Goal: Task Accomplishment & Management: Use online tool/utility

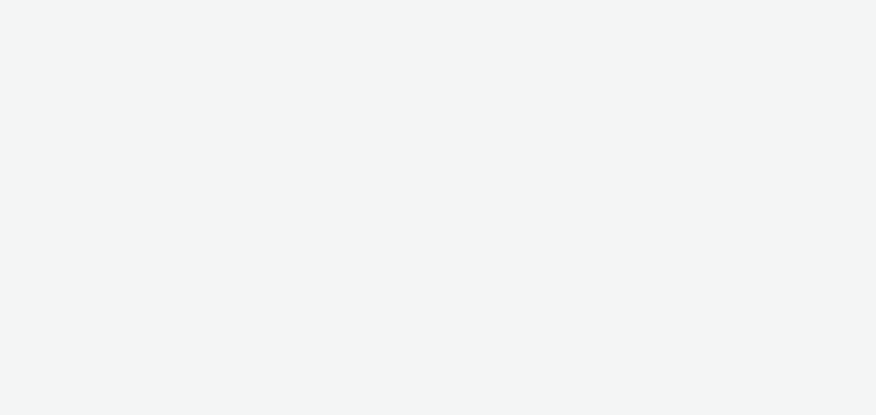
select select "d57a0b46-ef33-4938-977b-e6d07593e41f"
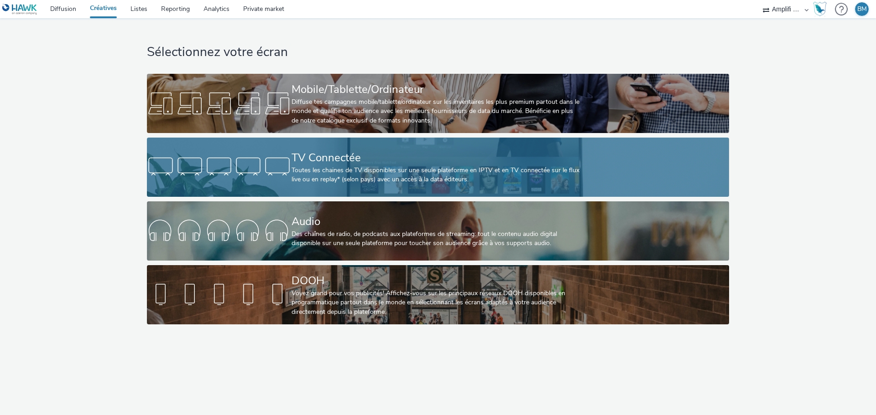
click at [358, 161] on div "TV Connectée" at bounding box center [435, 158] width 289 height 16
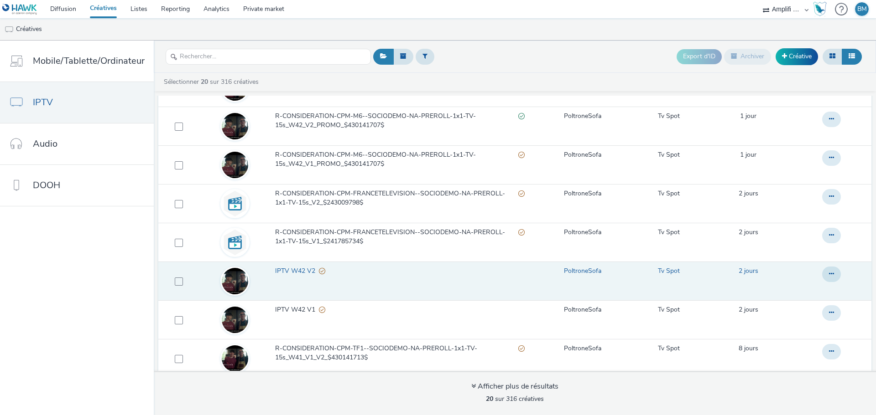
scroll to position [91, 0]
click at [178, 280] on span at bounding box center [179, 280] width 8 height 8
checkbox input "true"
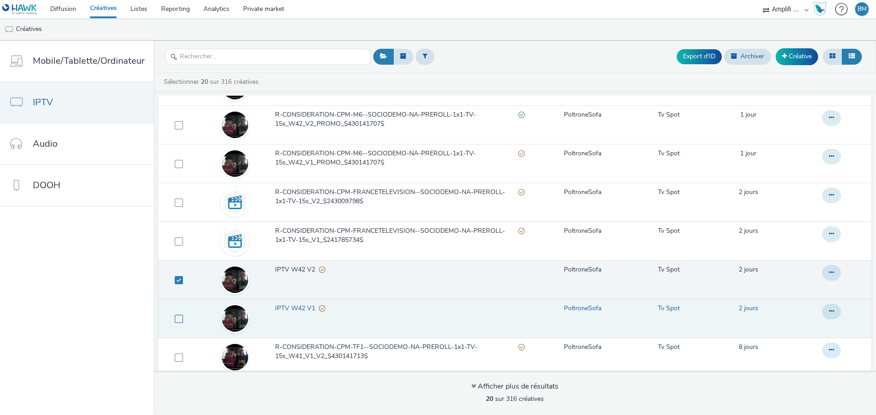
click at [177, 318] on span at bounding box center [179, 319] width 8 height 8
checkbox input "true"
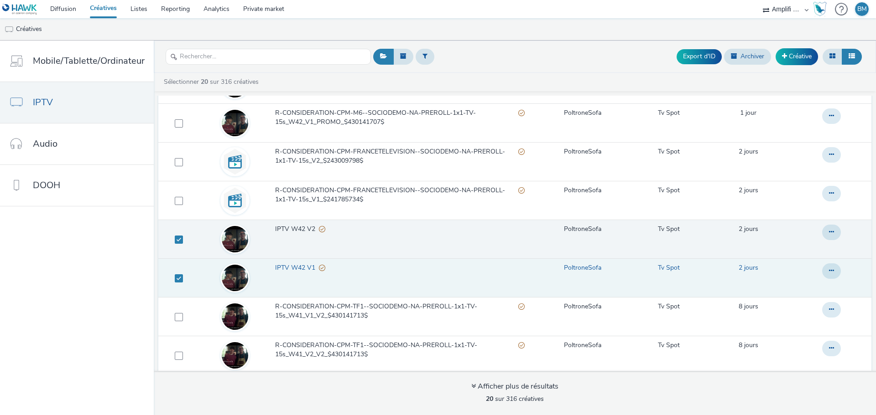
scroll to position [137, 0]
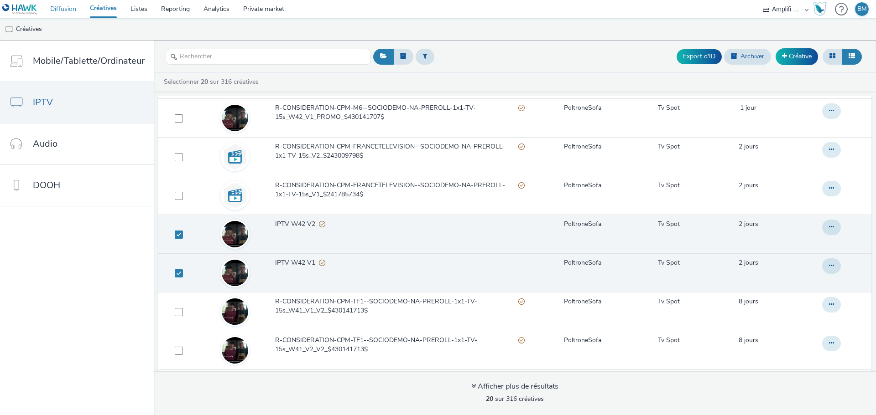
click at [59, 14] on link "Diffusion" at bounding box center [63, 9] width 40 height 18
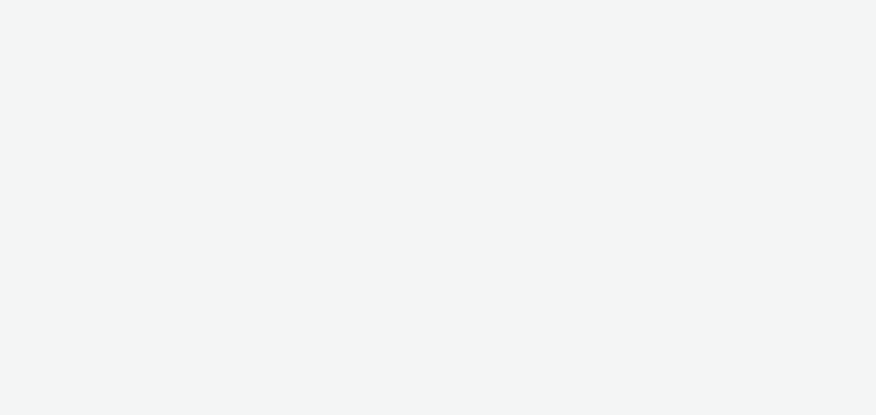
select select "d57a0b46-ef33-4938-977b-e6d07593e41f"
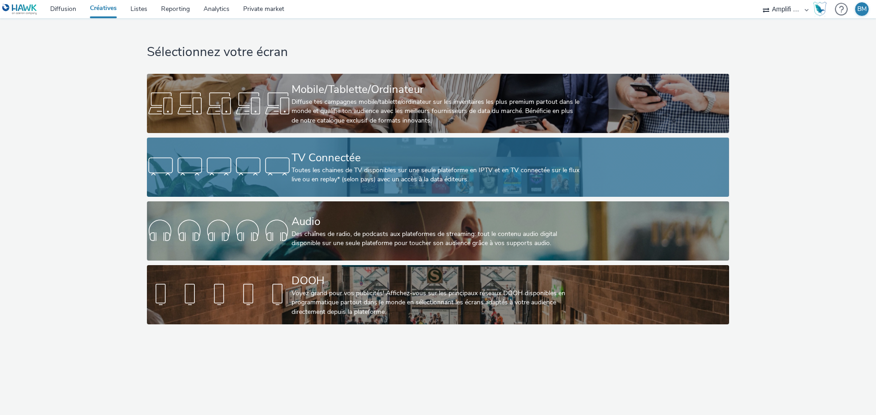
click at [366, 161] on div "TV Connectée" at bounding box center [435, 158] width 289 height 16
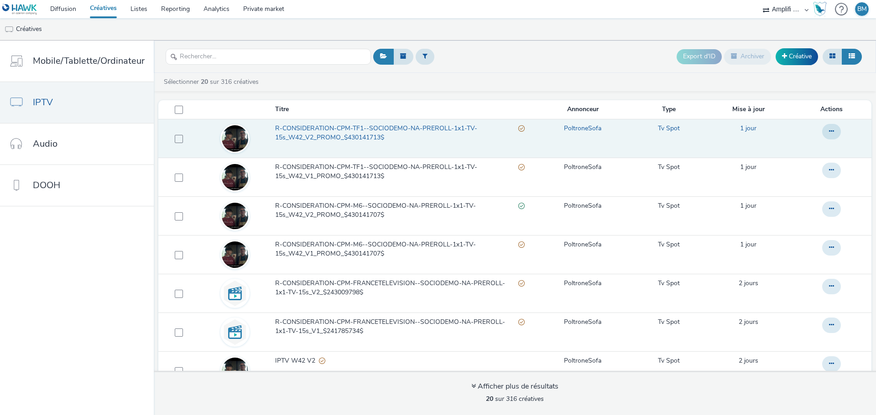
click at [369, 135] on span "R-CONSIDERATION-CPM-TF1--SOCIODEMO-NA-PREROLL-1x1-TV-15s_W42_V2_PROMO_$43014171…" at bounding box center [396, 133] width 243 height 19
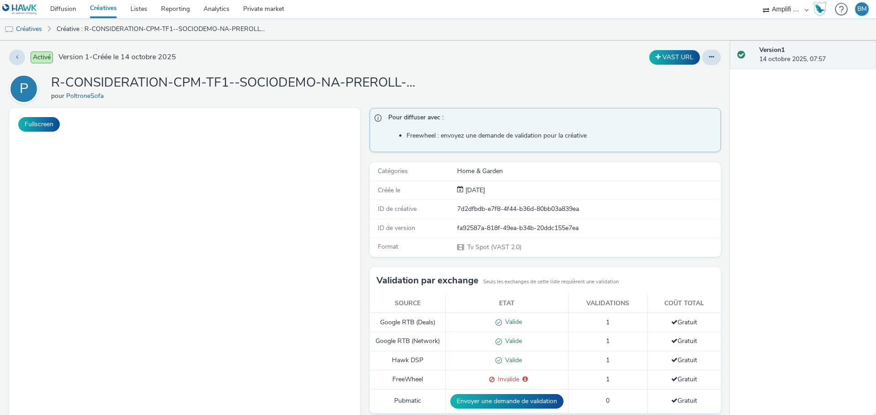
click at [347, 83] on h1 "R-CONSIDERATION-CPM-TF1--SOCIODEMO-NA-PREROLL-1x1-TV-15s_W42_V2_PROMO_$43014171…" at bounding box center [233, 82] width 365 height 17
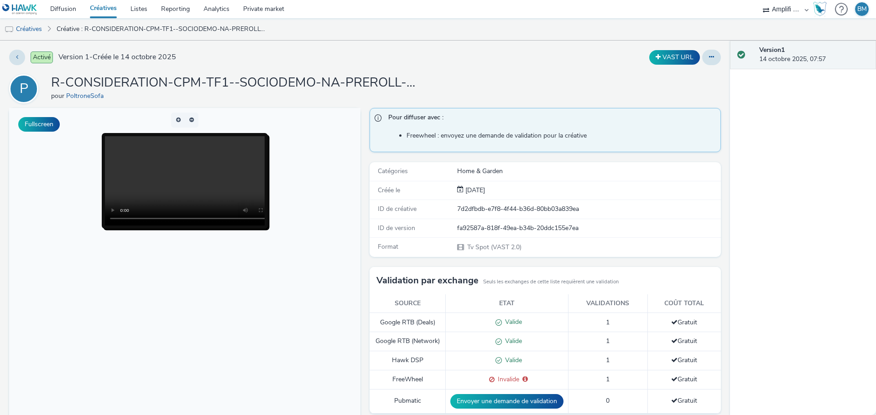
click at [288, 76] on h1 "R-CONSIDERATION-CPM-TF1--SOCIODEMO-NA-PREROLL-1x1-TV-15s_W42_V2_PROMO_$43014171…" at bounding box center [233, 82] width 365 height 17
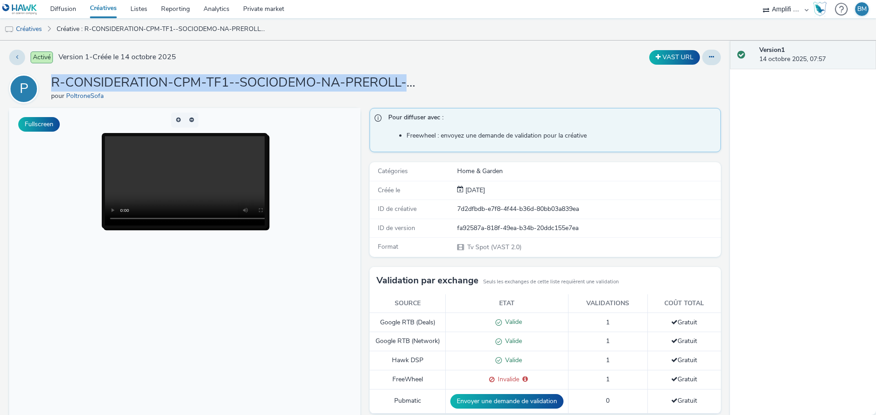
drag, startPoint x: 51, startPoint y: 81, endPoint x: 495, endPoint y: 85, distance: 443.7
click at [495, 85] on div "P R-CONSIDERATION-CPM-TF1--SOCIODEMO-NA-PREROLL-1x1-TV-15s_W42_V2_PROMO_$430141…" at bounding box center [364, 88] width 711 height 29
click at [406, 86] on h1 "R-CONSIDERATION-CPM-TF1--SOCIODEMO-NA-PREROLL-1x1-TV-15s_W42_V2_PROMO_$43014171…" at bounding box center [233, 82] width 365 height 17
drag, startPoint x: 427, startPoint y: 83, endPoint x: 204, endPoint y: 73, distance: 222.8
click at [132, 73] on div "Activé Version 1 - Créée le 14 octobre 2025 VAST URL P R-CONSIDERATION-CPM-TF1-…" at bounding box center [365, 228] width 730 height 375
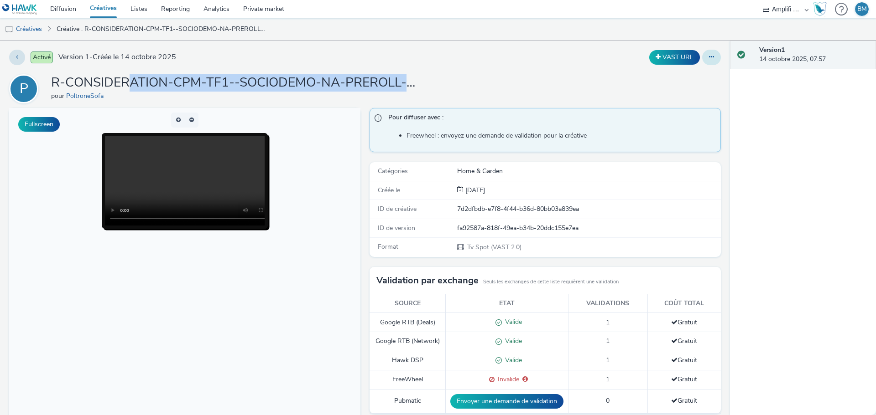
click at [704, 61] on button at bounding box center [711, 58] width 19 height 16
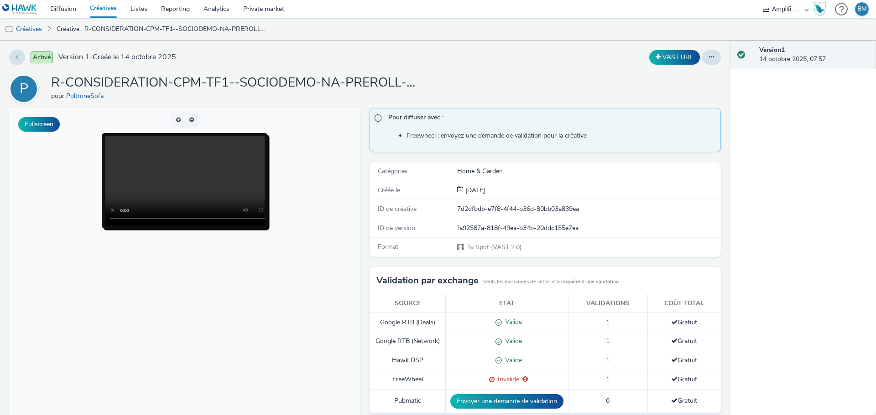
click at [538, 65] on div "VAST URL" at bounding box center [578, 58] width 285 height 16
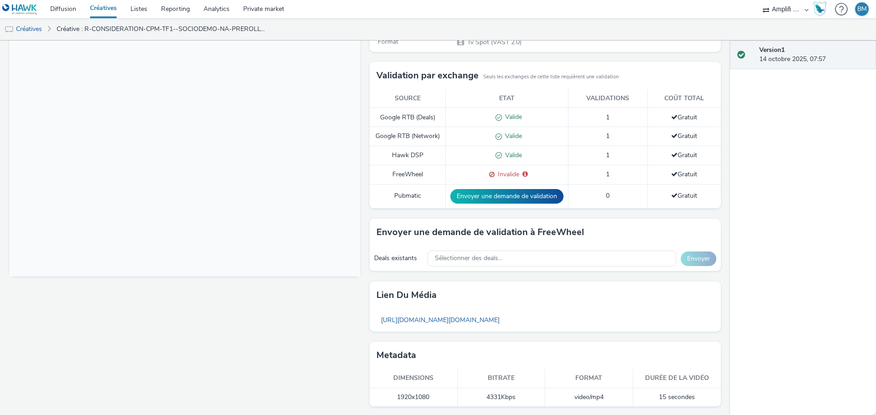
scroll to position [207, 0]
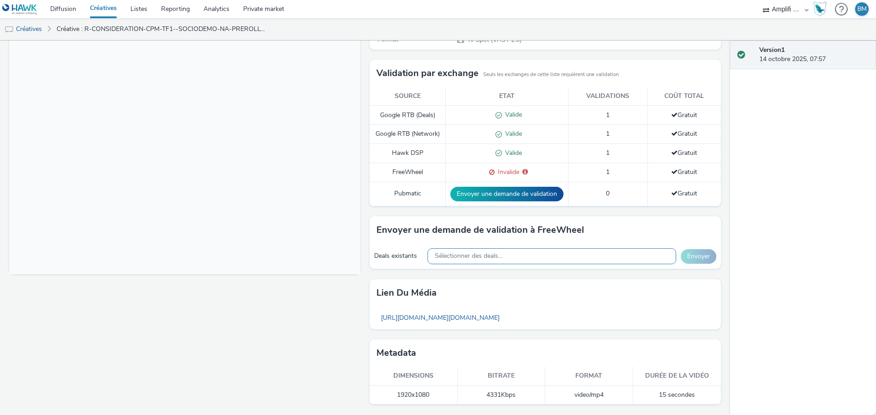
click at [456, 256] on span "Sélectionner des deals..." at bounding box center [468, 257] width 67 height 8
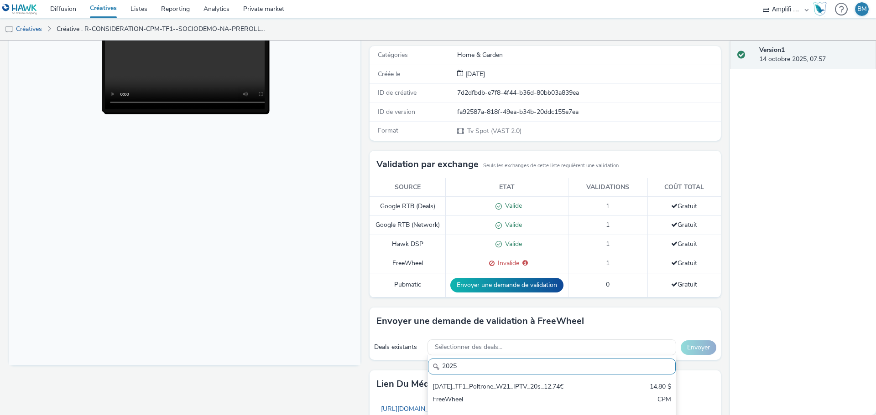
scroll to position [0, 0]
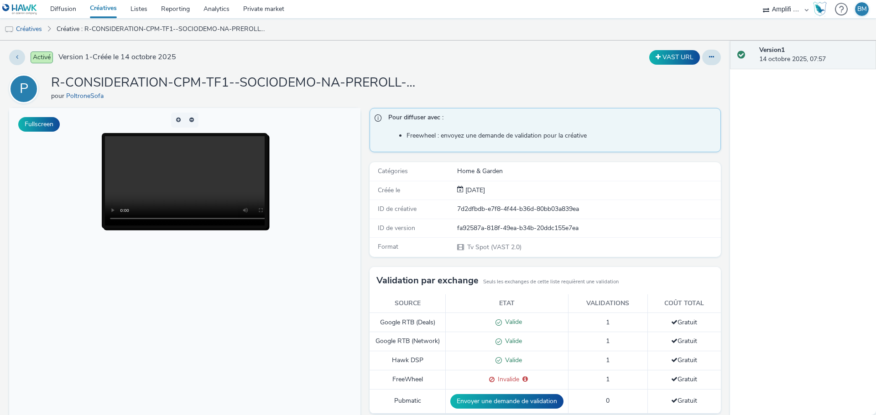
type input "2025"
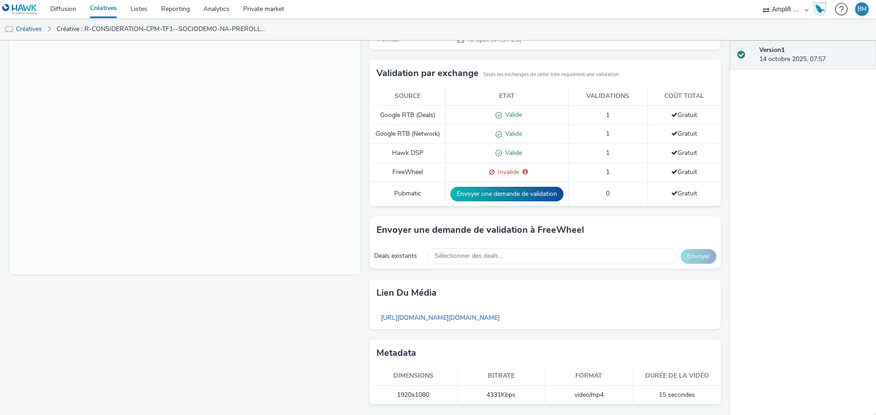
drag, startPoint x: 51, startPoint y: 98, endPoint x: 229, endPoint y: 69, distance: 180.2
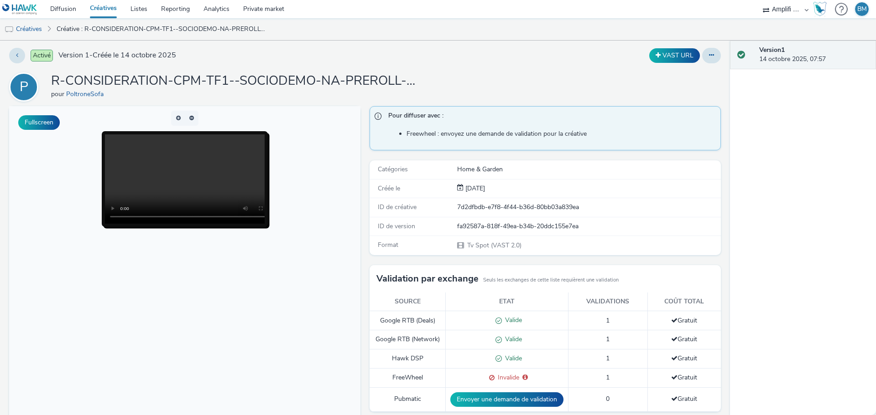
scroll to position [0, 0]
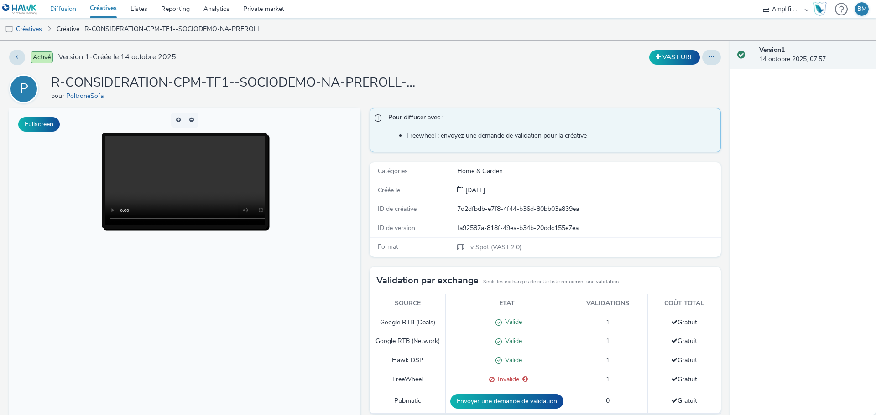
click at [68, 12] on link "Diffusion" at bounding box center [63, 9] width 40 height 18
